Goal: Transaction & Acquisition: Purchase product/service

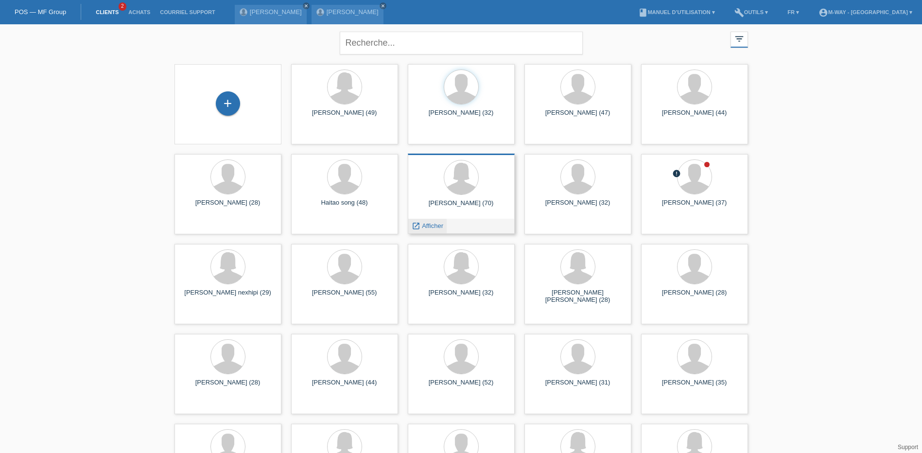
click at [429, 225] on span "Afficher" at bounding box center [432, 225] width 21 height 7
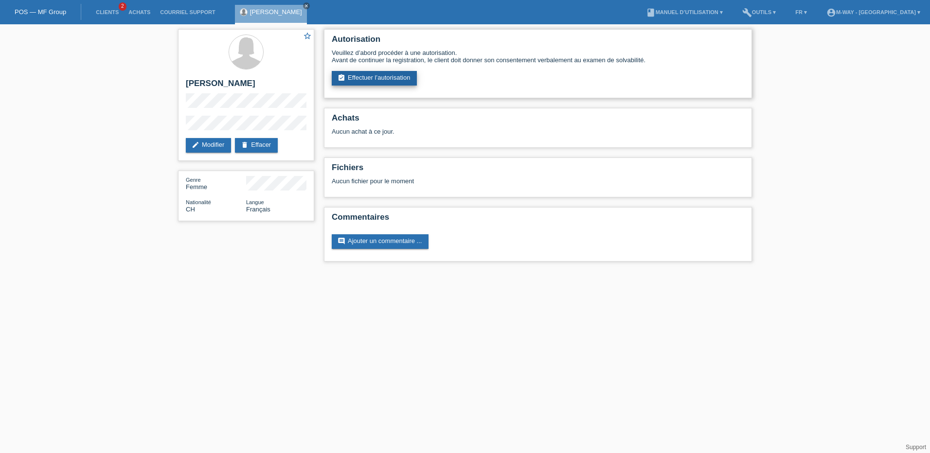
click at [371, 76] on link "assignment_turned_in Effectuer l’autorisation" at bounding box center [374, 78] width 85 height 15
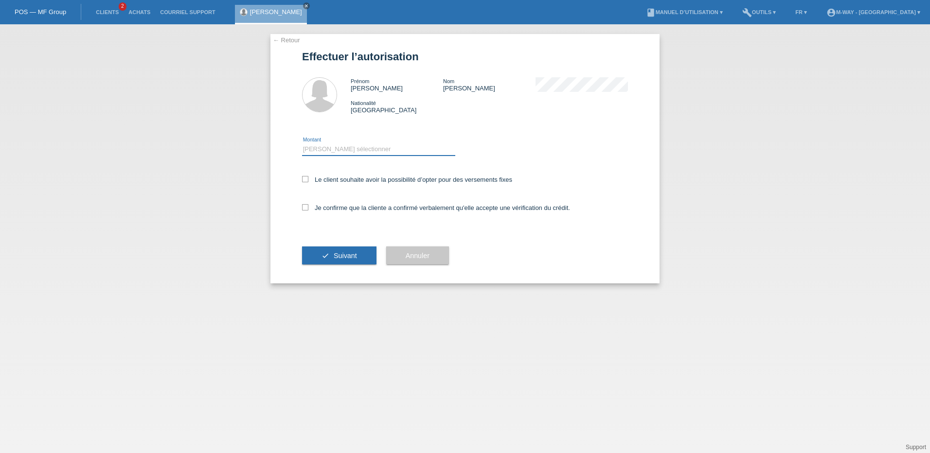
click at [352, 146] on select "Veuillez sélectionner CHF 1.00 - CHF 499.00 CHF 500.00 - CHF 1'999.00 CHF 2'000…" at bounding box center [378, 149] width 153 height 12
select select "2"
click at [302, 143] on select "Veuillez sélectionner CHF 1.00 - CHF 499.00 CHF 500.00 - CHF 1'999.00 CHF 2'000…" at bounding box center [378, 149] width 153 height 12
click at [307, 180] on icon at bounding box center [305, 179] width 6 height 6
click at [307, 180] on input "Le client souhaite avoir la possibilité d’opter pour des versements fixes" at bounding box center [305, 179] width 6 height 6
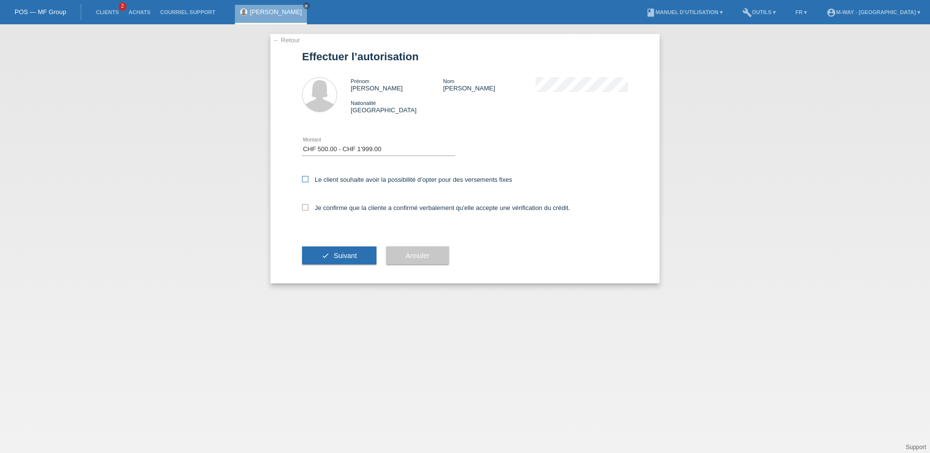
checkbox input "true"
click at [307, 204] on icon at bounding box center [305, 207] width 6 height 6
click at [307, 204] on input "Je confirme que la cliente a confirmé verbalement qu'elle accepte une vérificat…" at bounding box center [305, 207] width 6 height 6
checkbox input "true"
click at [334, 256] on span "Suivant" at bounding box center [345, 256] width 23 height 8
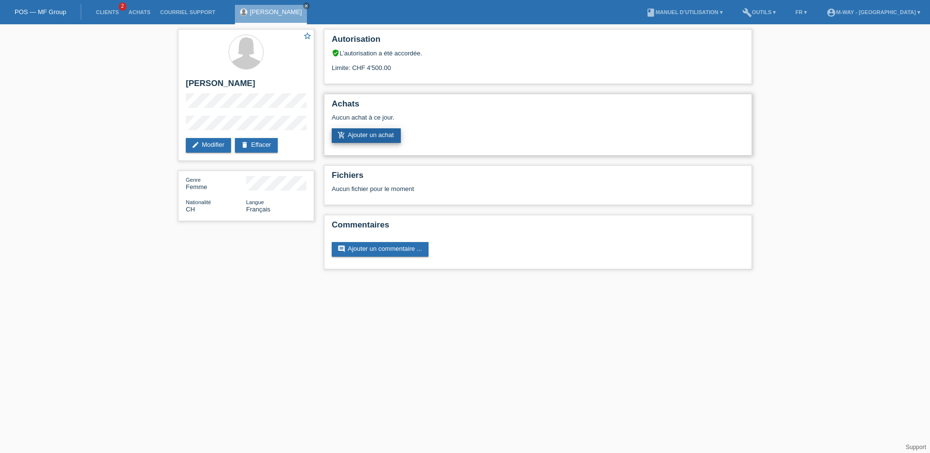
click at [369, 132] on link "add_shopping_cart Ajouter un achat" at bounding box center [366, 135] width 69 height 15
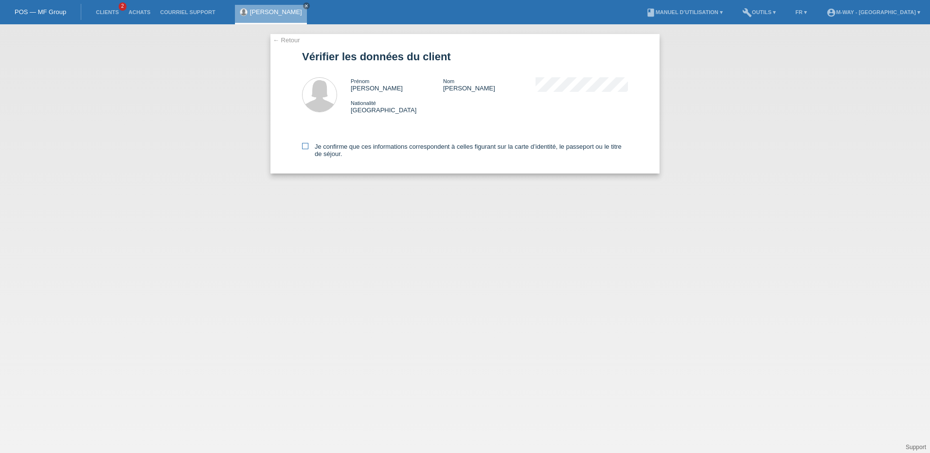
click at [306, 146] on icon at bounding box center [305, 146] width 6 height 6
click at [306, 146] on input "Je confirme que ces informations correspondent à celles figurant sur la carte d…" at bounding box center [305, 146] width 6 height 6
checkbox input "true"
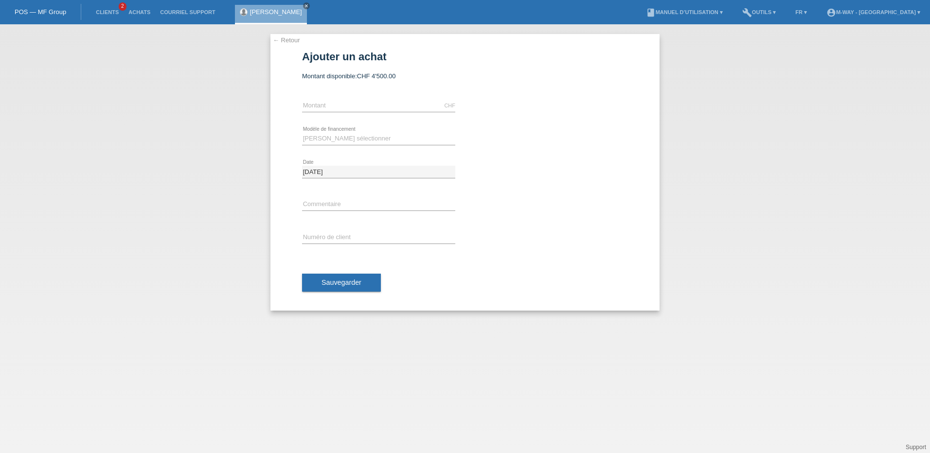
click at [327, 94] on div "CHF error Montant" at bounding box center [378, 105] width 153 height 33
click at [324, 106] on input "text" at bounding box center [378, 106] width 153 height 12
type input "1960.54"
click at [329, 138] on select "Veuillez sélectionner Taux fixes Achat sur facture avec paiement partiel" at bounding box center [378, 139] width 153 height 12
select select "77"
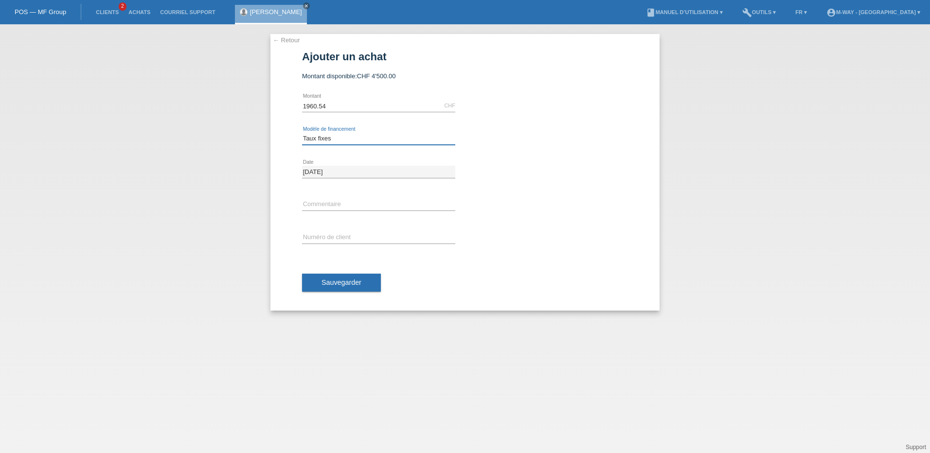
click at [302, 133] on select "Veuillez sélectionner Taux fixes Achat sur facture avec paiement partiel" at bounding box center [378, 139] width 153 height 12
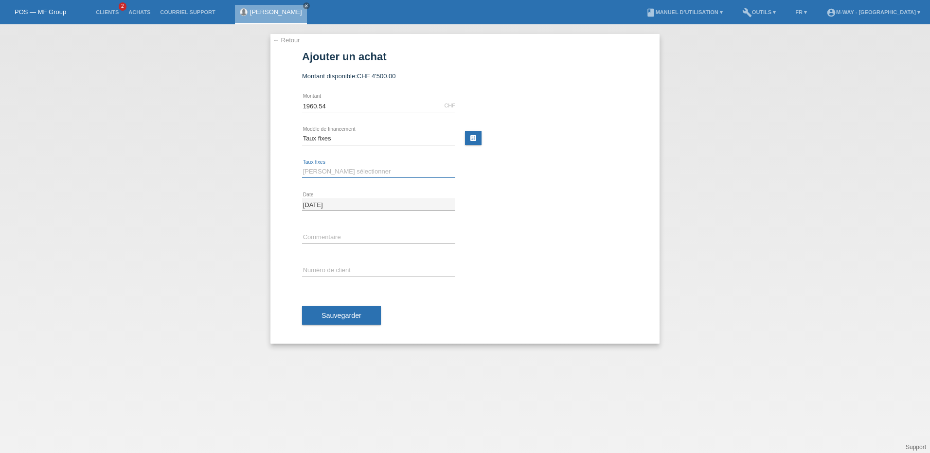
click at [328, 168] on select "Veuillez sélectionner 4 versements 5 versements 6 versements 7 versements 8 ver…" at bounding box center [378, 172] width 153 height 12
select select "202"
click at [302, 166] on select "Veuillez sélectionner 4 versements 5 versements 6 versements 7 versements 8 ver…" at bounding box center [378, 172] width 153 height 12
click at [320, 269] on input "text" at bounding box center [378, 271] width 153 height 12
type input "k035295"
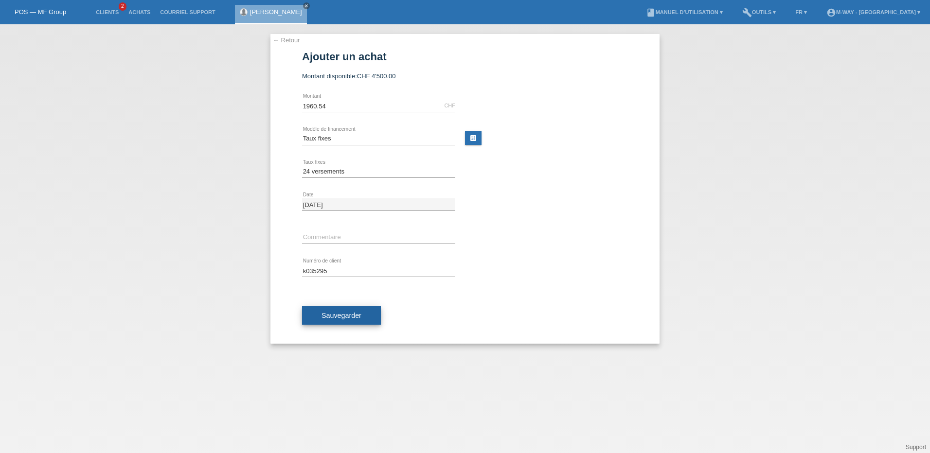
click at [350, 311] on button "Sauvegarder" at bounding box center [341, 315] width 79 height 18
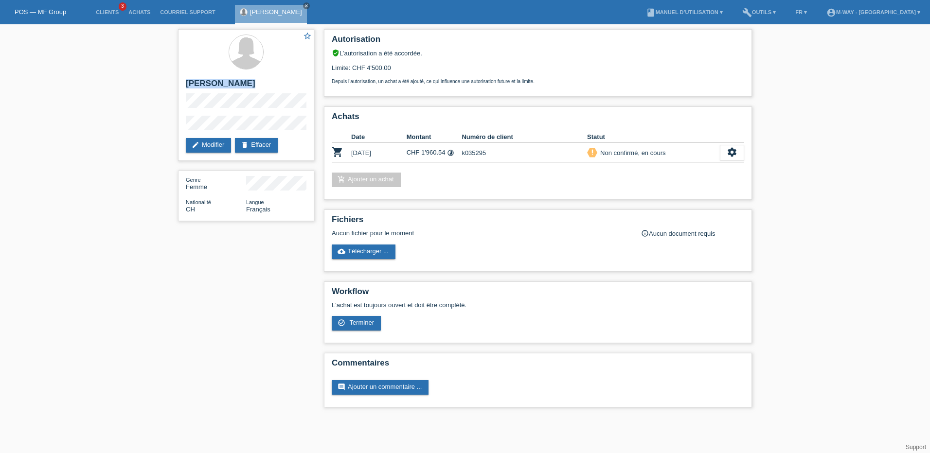
click at [168, 88] on div "star_border Felicia Schumacher edit Modifier delete Effacer Genre Femme Nationa…" at bounding box center [465, 220] width 930 height 393
click at [728, 153] on icon "settings" at bounding box center [731, 152] width 11 height 11
click at [667, 197] on span "Terminer" at bounding box center [664, 197] width 28 height 12
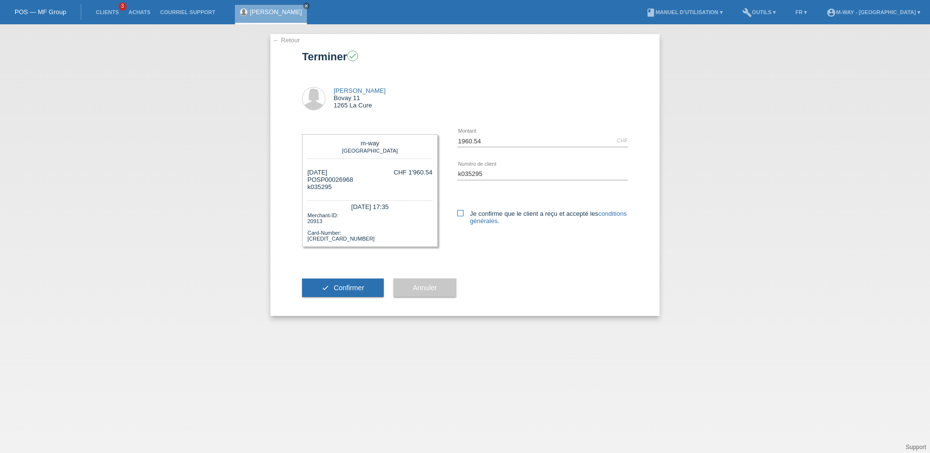
click at [462, 212] on icon at bounding box center [460, 213] width 6 height 6
click at [462, 212] on input "Je confirme que le client a reçu et accepté les conditions générales ." at bounding box center [460, 213] width 6 height 6
checkbox input "true"
click at [358, 283] on button "check Confirmer" at bounding box center [343, 288] width 82 height 18
